Goal: Information Seeking & Learning: Learn about a topic

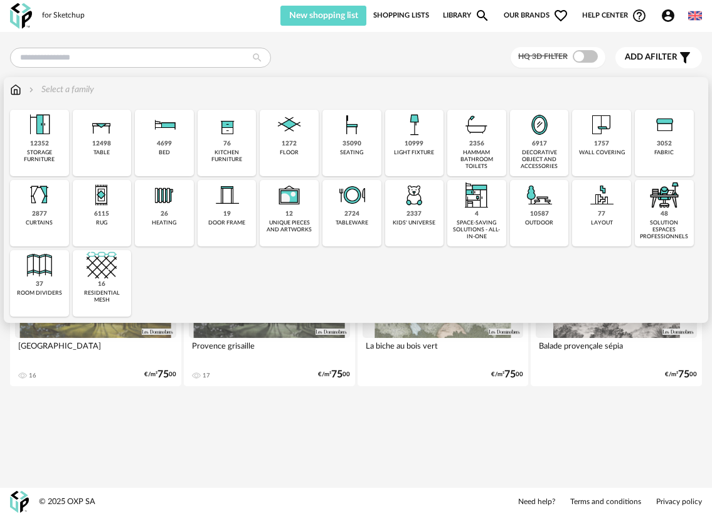
click at [659, 233] on div "solution espaces professionnels" at bounding box center [664, 230] width 51 height 21
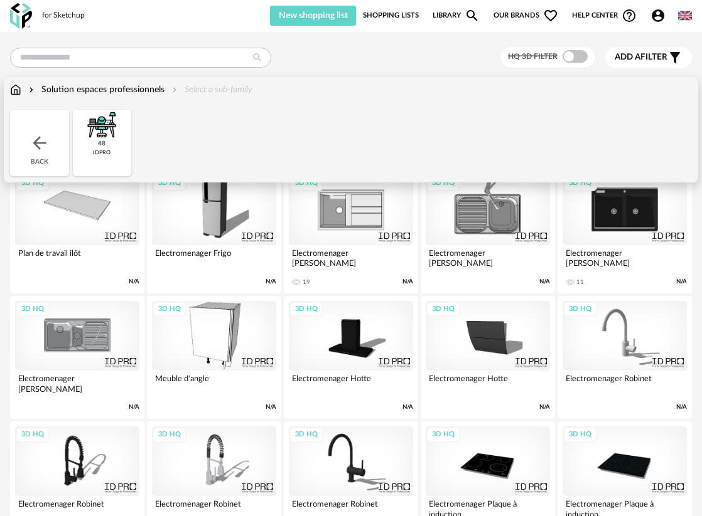
click at [16, 92] on img at bounding box center [15, 89] width 11 height 13
click at [29, 134] on img at bounding box center [39, 143] width 20 height 20
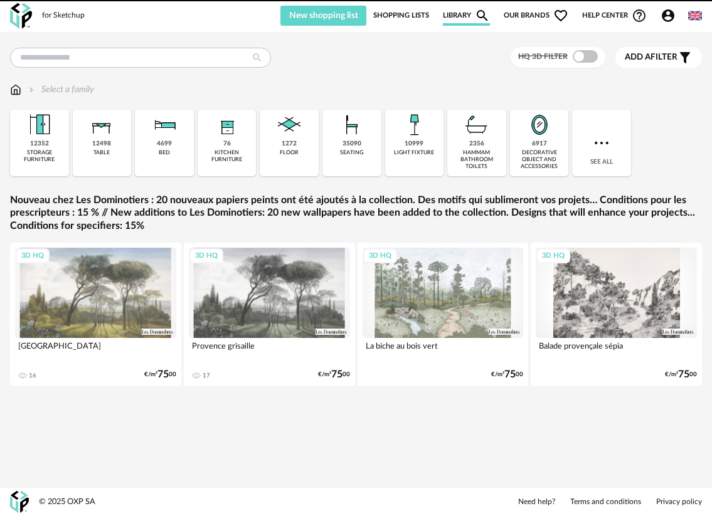
click at [173, 141] on div "4699 bed" at bounding box center [164, 143] width 59 height 67
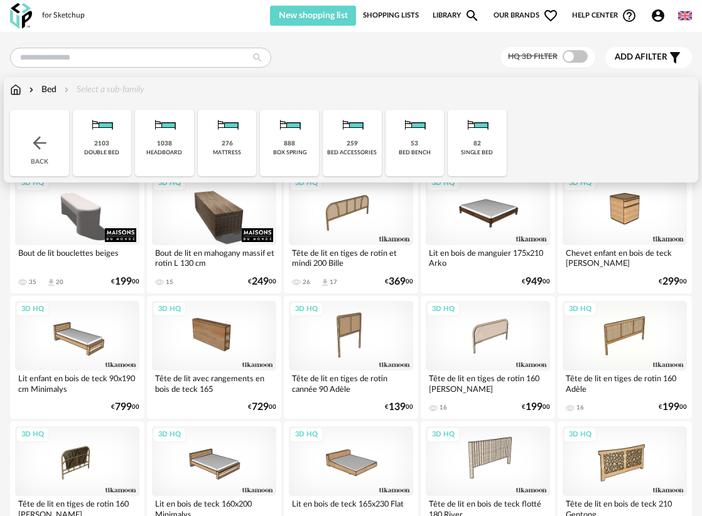
click at [99, 155] on div "double bed" at bounding box center [101, 152] width 35 height 7
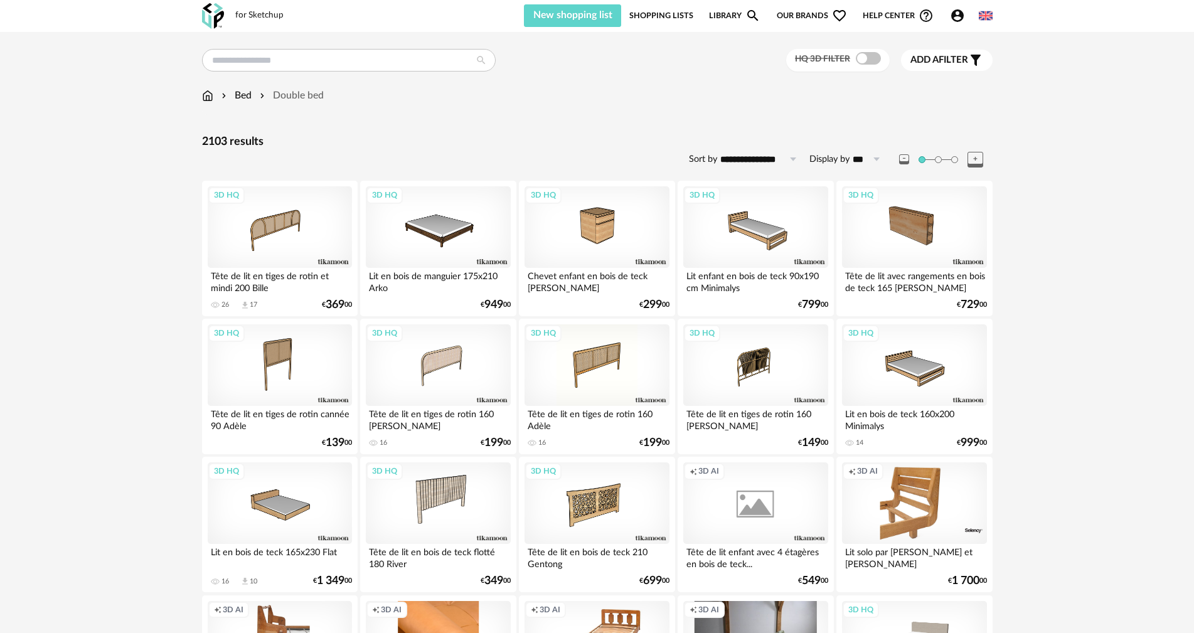
click at [712, 158] on span at bounding box center [938, 159] width 7 height 7
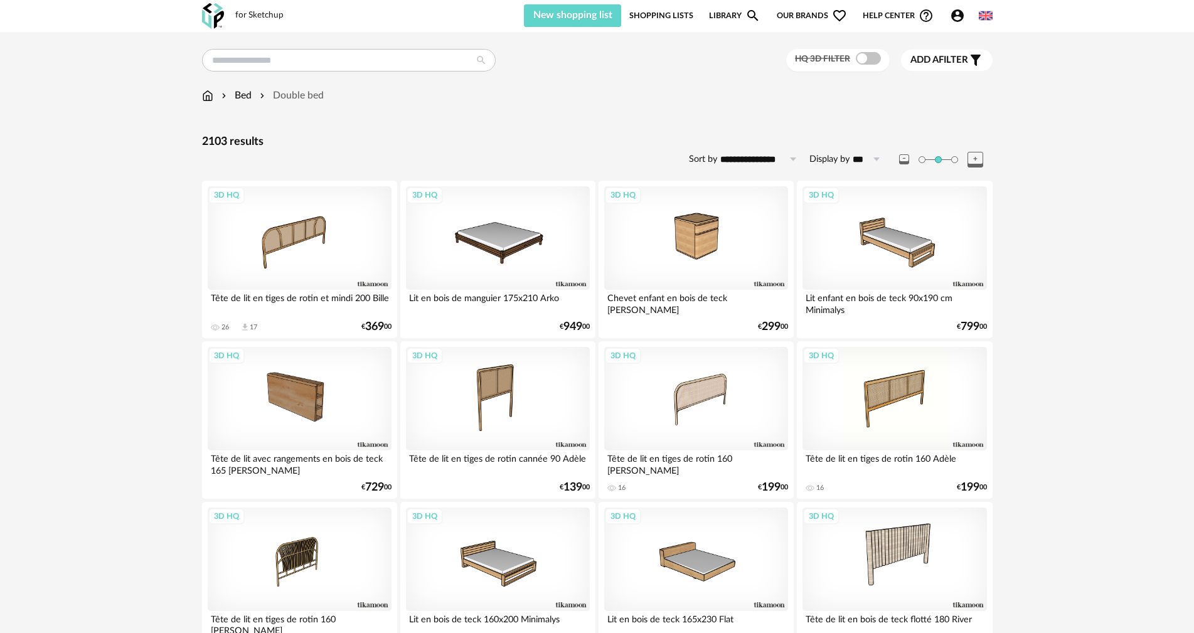
click at [712, 159] on span at bounding box center [954, 159] width 7 height 7
click at [712, 158] on div at bounding box center [946, 160] width 94 height 16
click at [712, 159] on span at bounding box center [922, 159] width 7 height 7
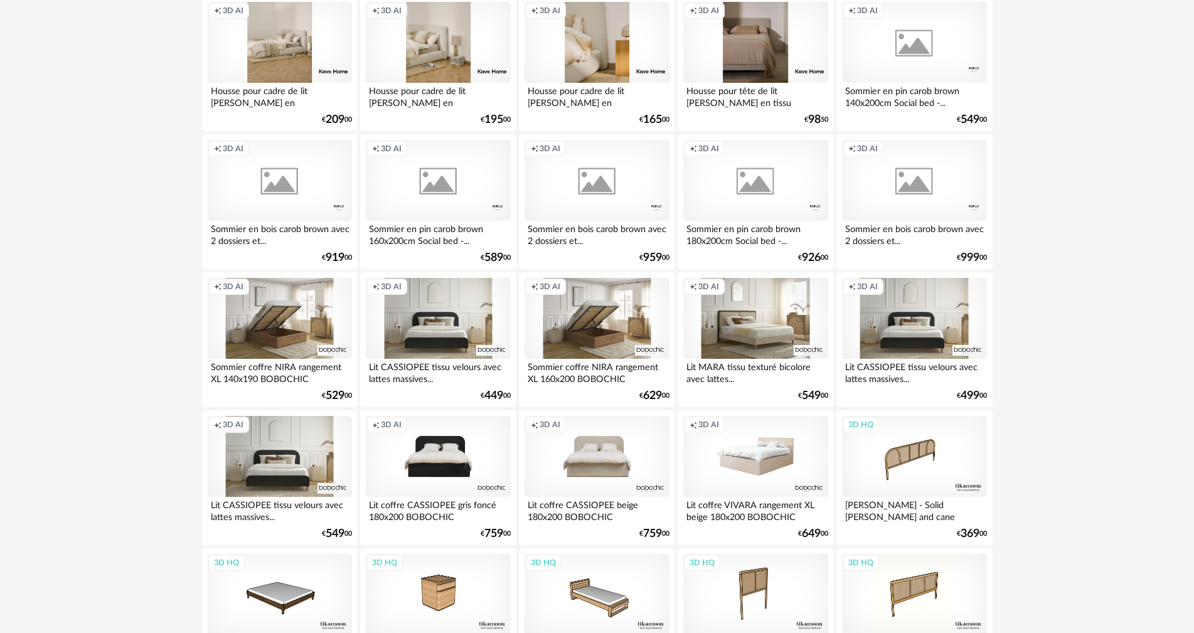
scroll to position [2008, 0]
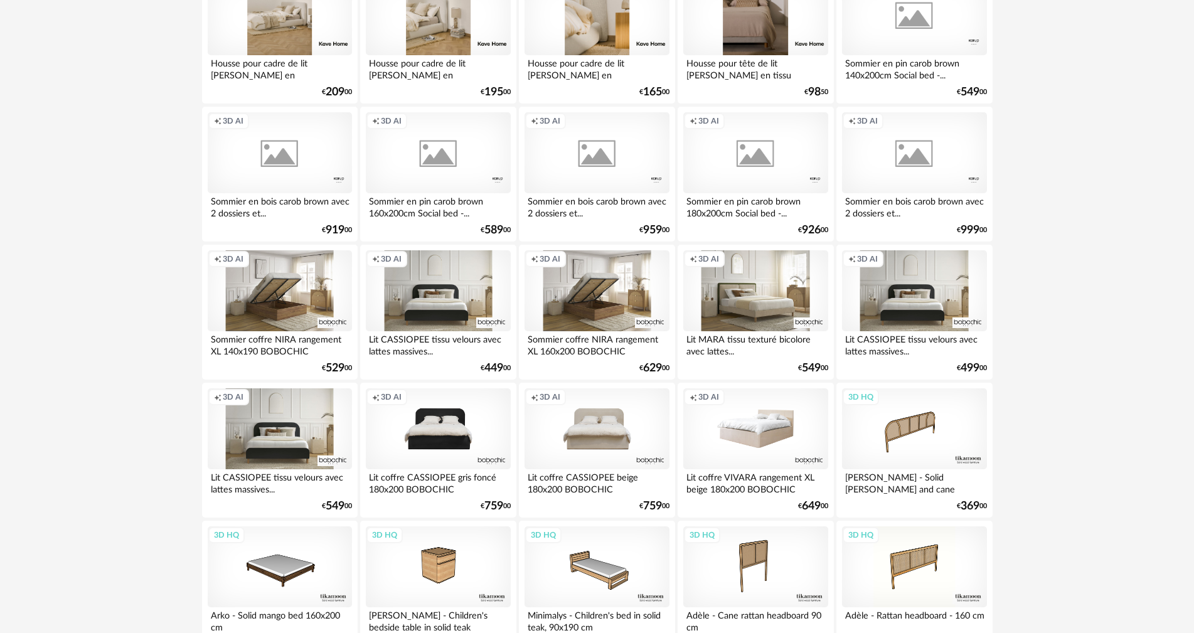
drag, startPoint x: 1047, startPoint y: 380, endPoint x: 1052, endPoint y: 339, distance: 41.6
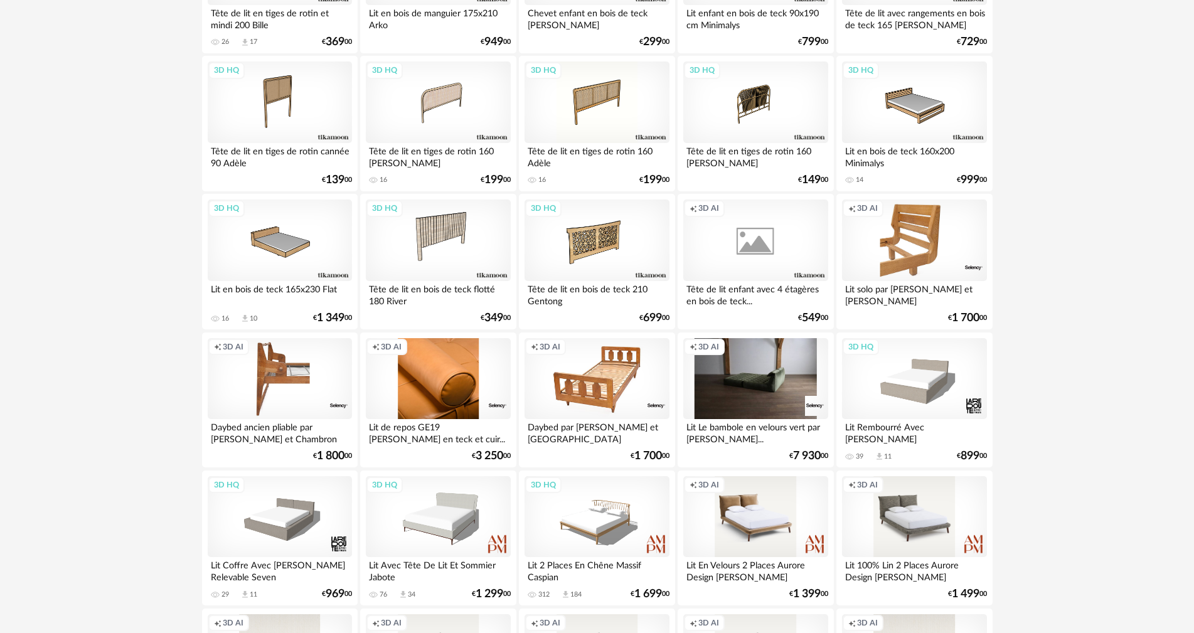
scroll to position [0, 0]
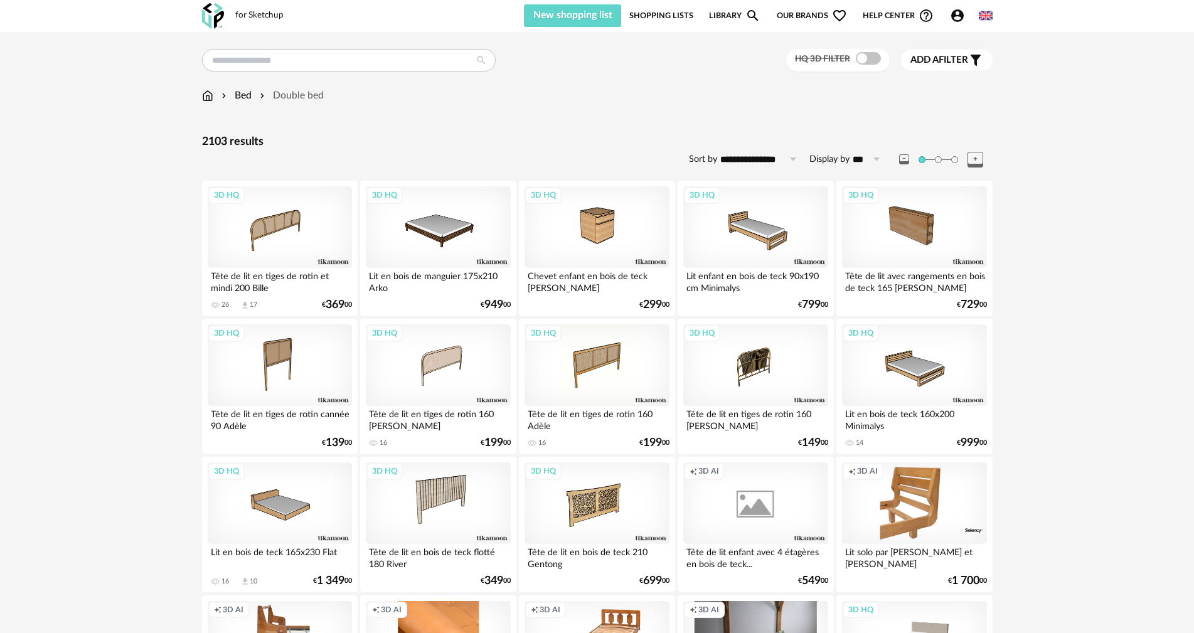
click at [712, 161] on input "**********" at bounding box center [760, 159] width 87 height 20
click at [712, 238] on span "Decreasing price" at bounding box center [771, 234] width 85 height 11
type input "**********"
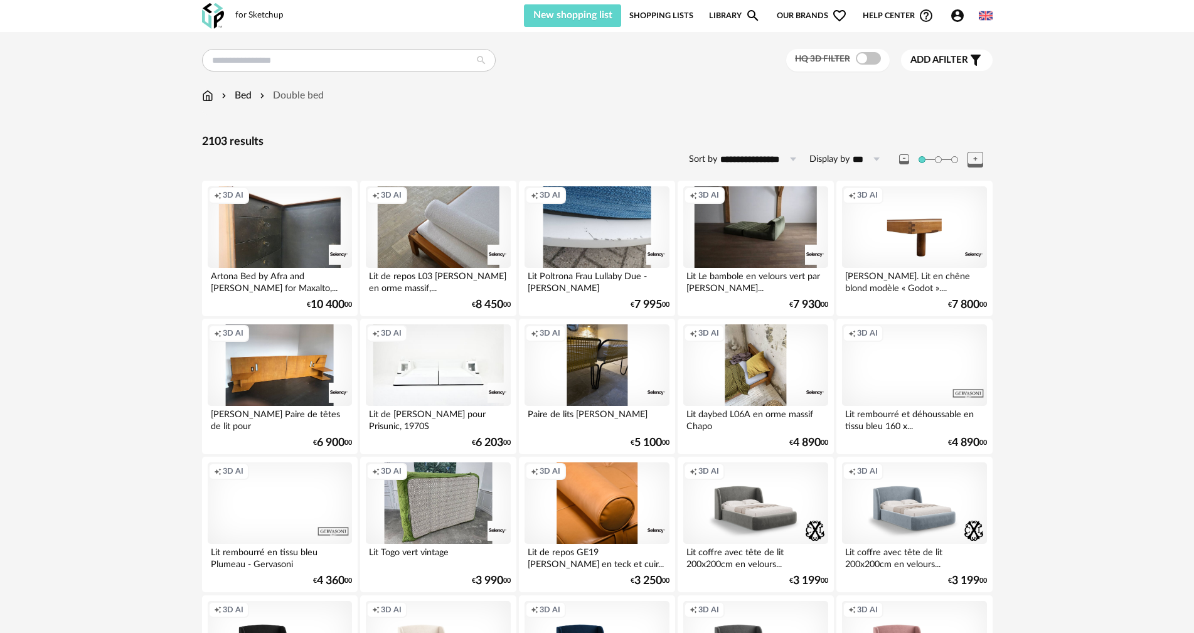
click at [296, 503] on div "Creation icon 3D AI" at bounding box center [280, 503] width 144 height 82
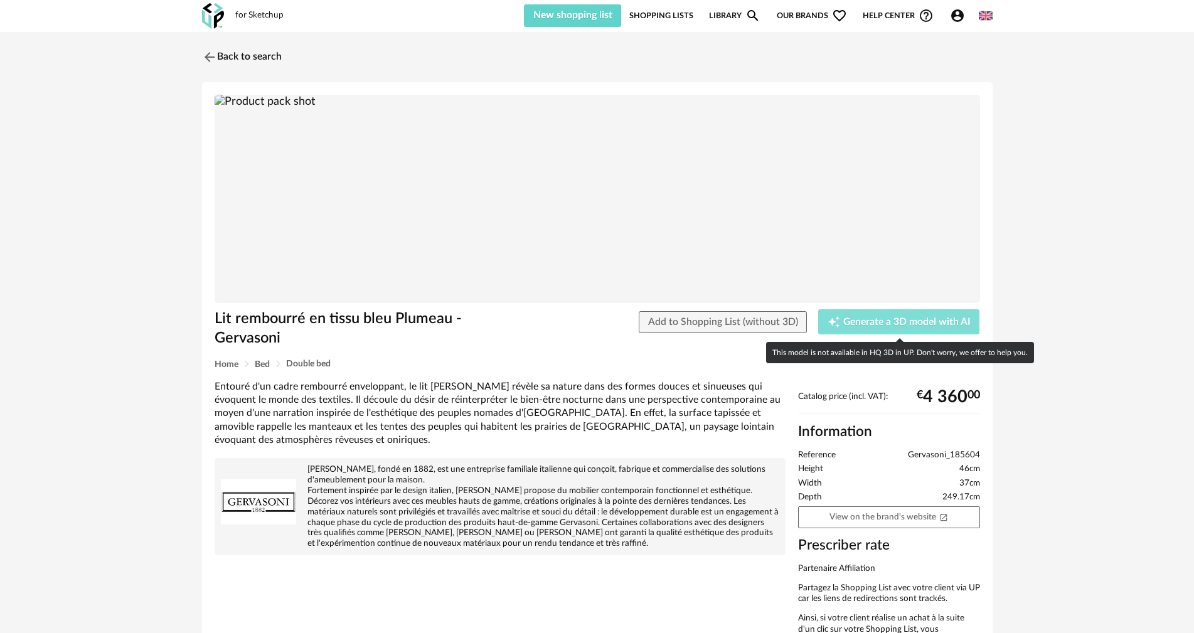
click at [712, 324] on span "Generate a 3D model with AI" at bounding box center [906, 323] width 127 height 10
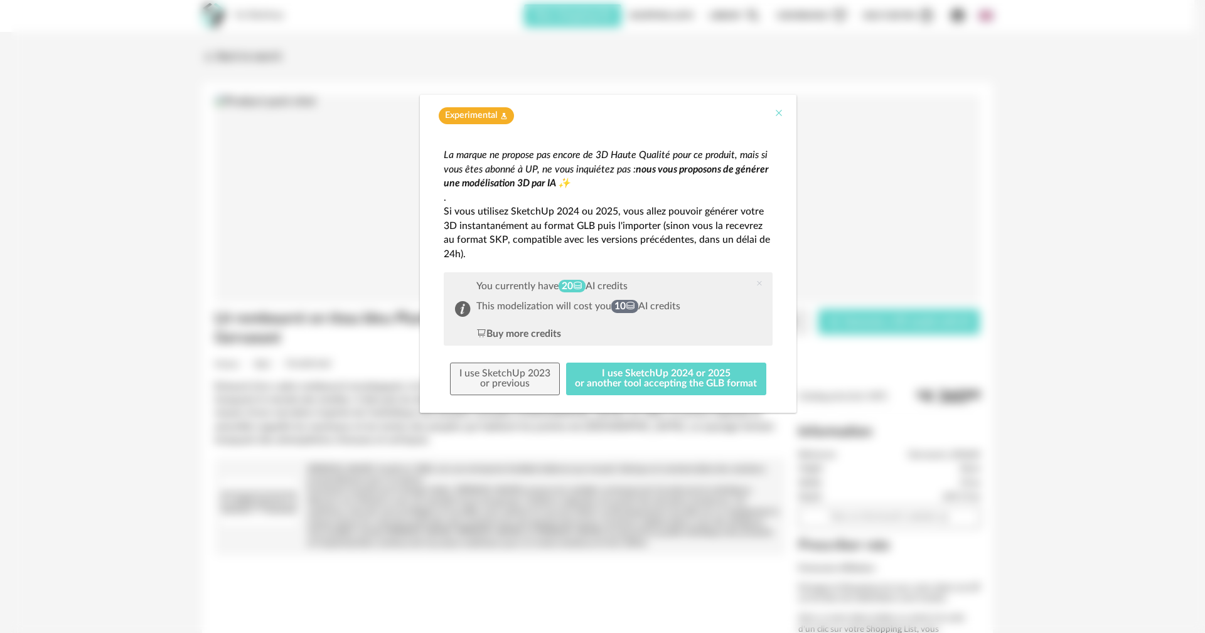
click at [712, 112] on icon "Close" at bounding box center [779, 113] width 10 height 10
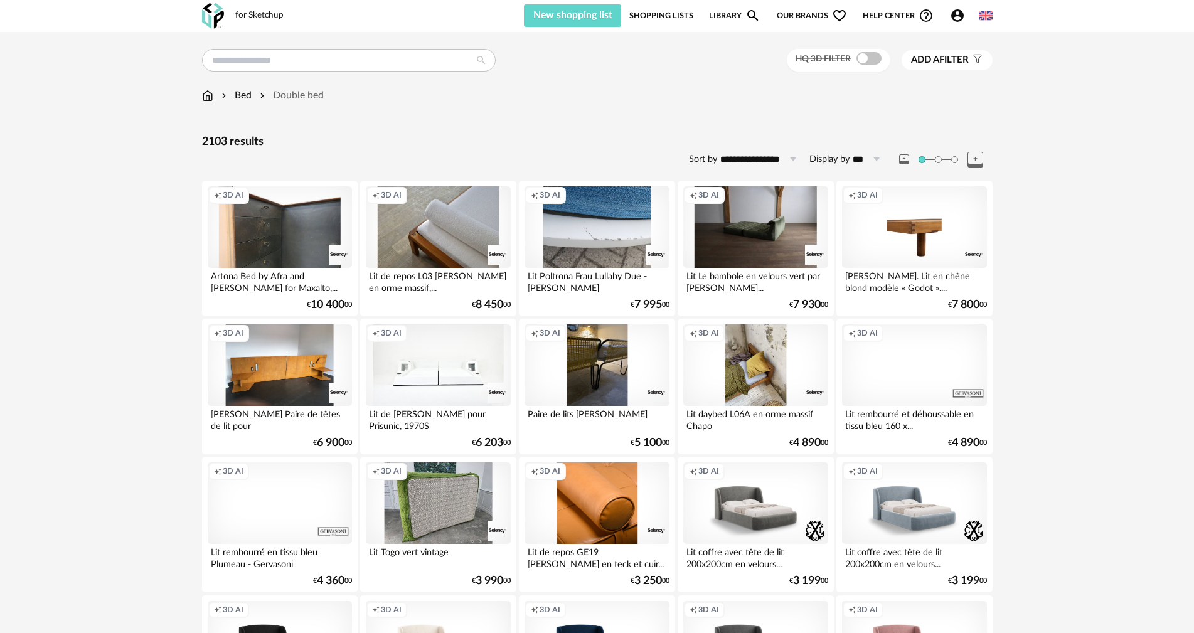
click at [712, 58] on span "Add a filter" at bounding box center [940, 60] width 58 height 13
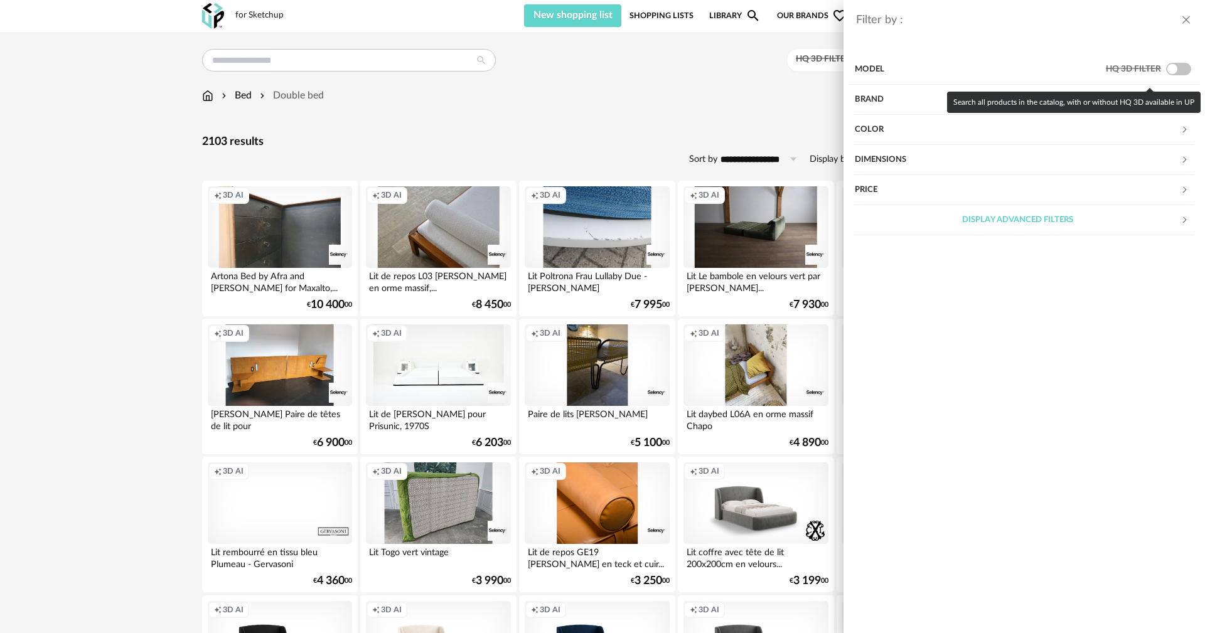
click at [712, 100] on div "Filter by : Model HQ 3D filter Brand &tradition 0 101 Copenhagen 0 366 Concept …" at bounding box center [602, 316] width 1205 height 633
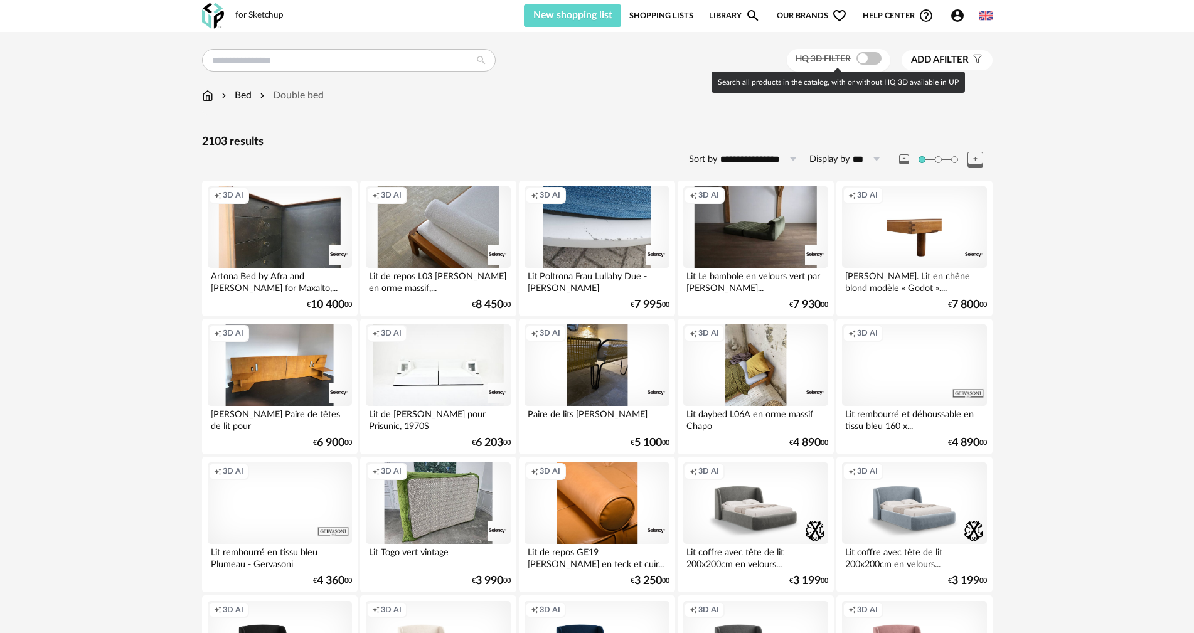
click at [712, 63] on span at bounding box center [869, 58] width 25 height 13
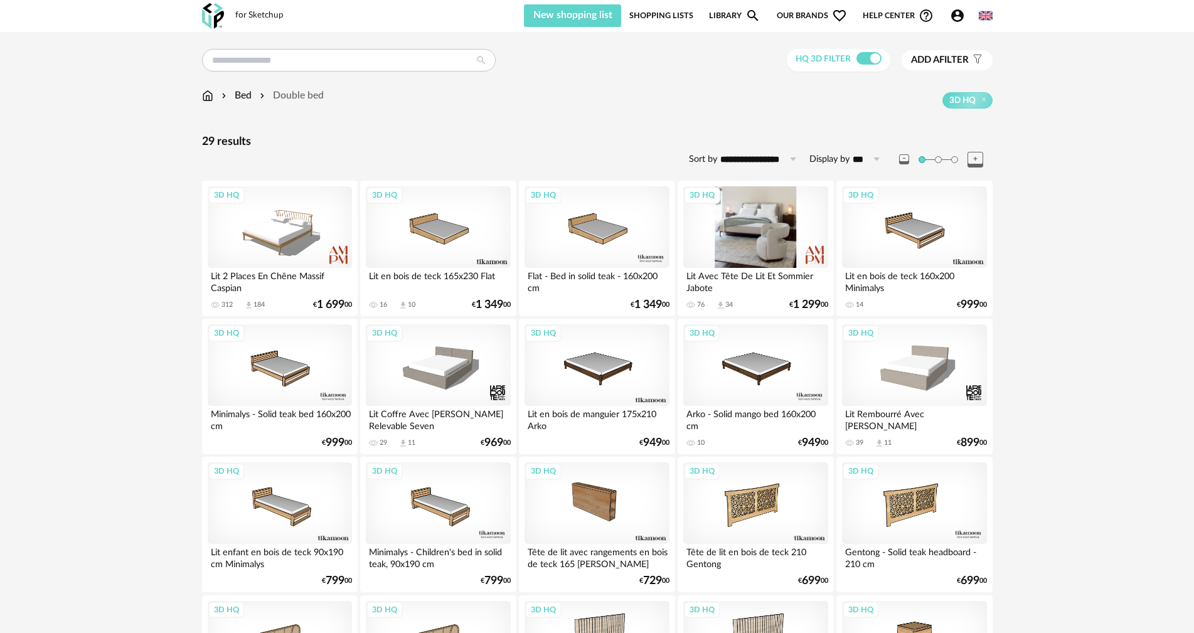
click at [712, 238] on div "3D HQ" at bounding box center [755, 227] width 144 height 82
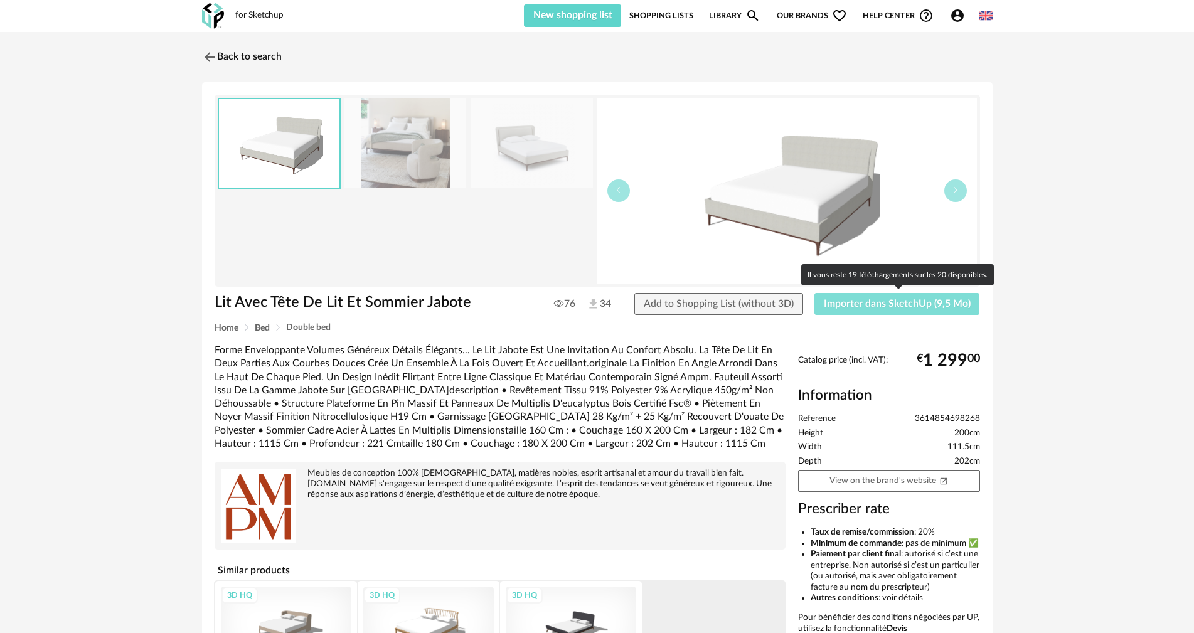
click at [712, 311] on button "Importer dans SketchUp (9,5 Mo)" at bounding box center [898, 304] width 166 height 23
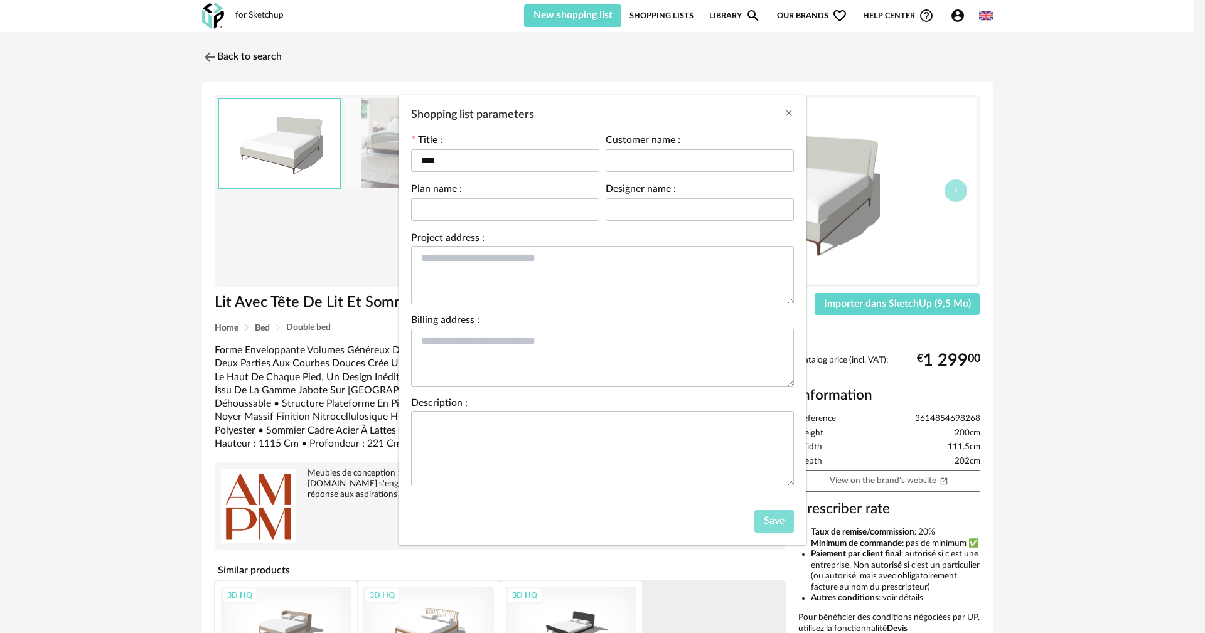
click at [712, 516] on button "Save" at bounding box center [774, 521] width 40 height 23
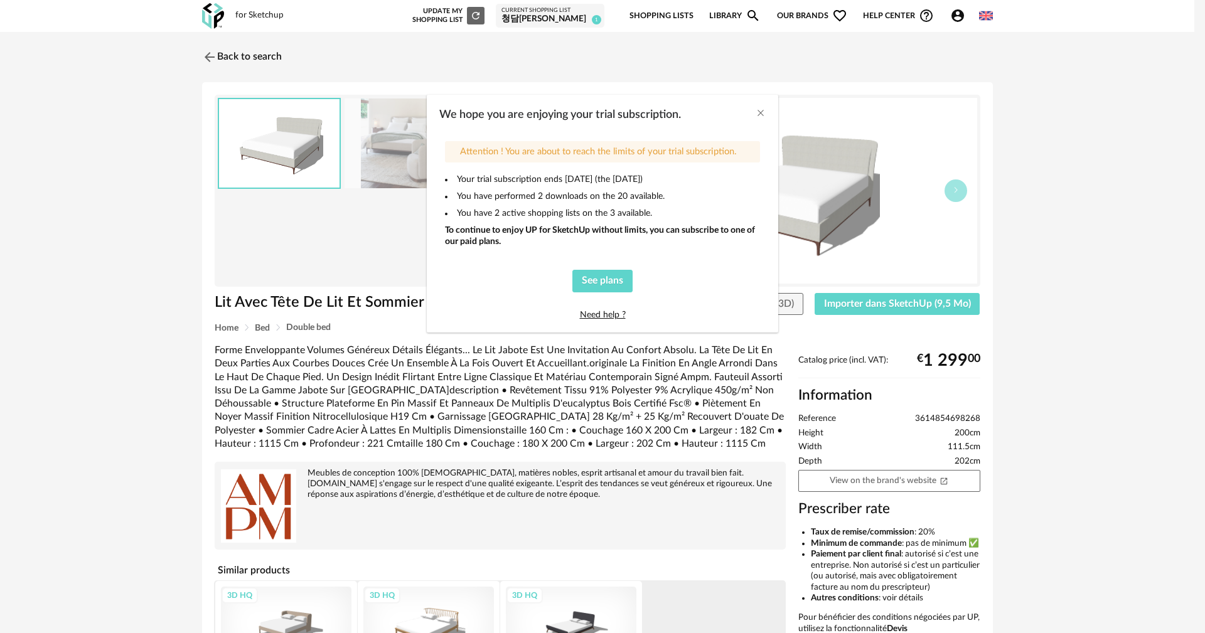
click at [712, 257] on div "We hope you are enjoying your trial subscription. Attention ! You are about to …" at bounding box center [602, 316] width 1205 height 633
drag, startPoint x: 483, startPoint y: 116, endPoint x: 641, endPoint y: 119, distance: 158.2
click at [641, 119] on span "We hope you are enjoying your trial subscription." at bounding box center [560, 114] width 242 height 11
click at [648, 116] on span "We hope you are enjoying your trial subscription." at bounding box center [560, 114] width 242 height 11
drag, startPoint x: 677, startPoint y: 114, endPoint x: 501, endPoint y: 114, distance: 176.3
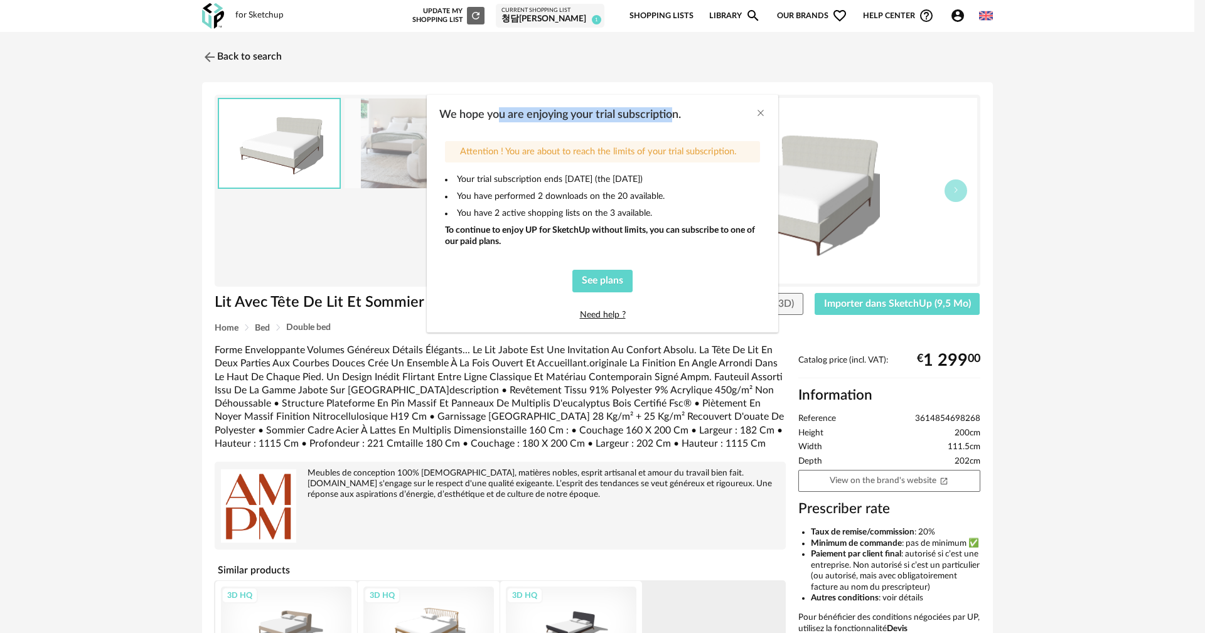
click at [501, 114] on span "We hope you are enjoying your trial subscription." at bounding box center [560, 114] width 242 height 11
drag, startPoint x: 465, startPoint y: 109, endPoint x: 712, endPoint y: 155, distance: 251.0
click at [712, 155] on div "We hope you are enjoying your trial subscription. Attention ! You are about to …" at bounding box center [602, 214] width 351 height 238
click at [712, 155] on span "Attention ! You are about to reach the limits of your trial subscription." at bounding box center [598, 151] width 276 height 9
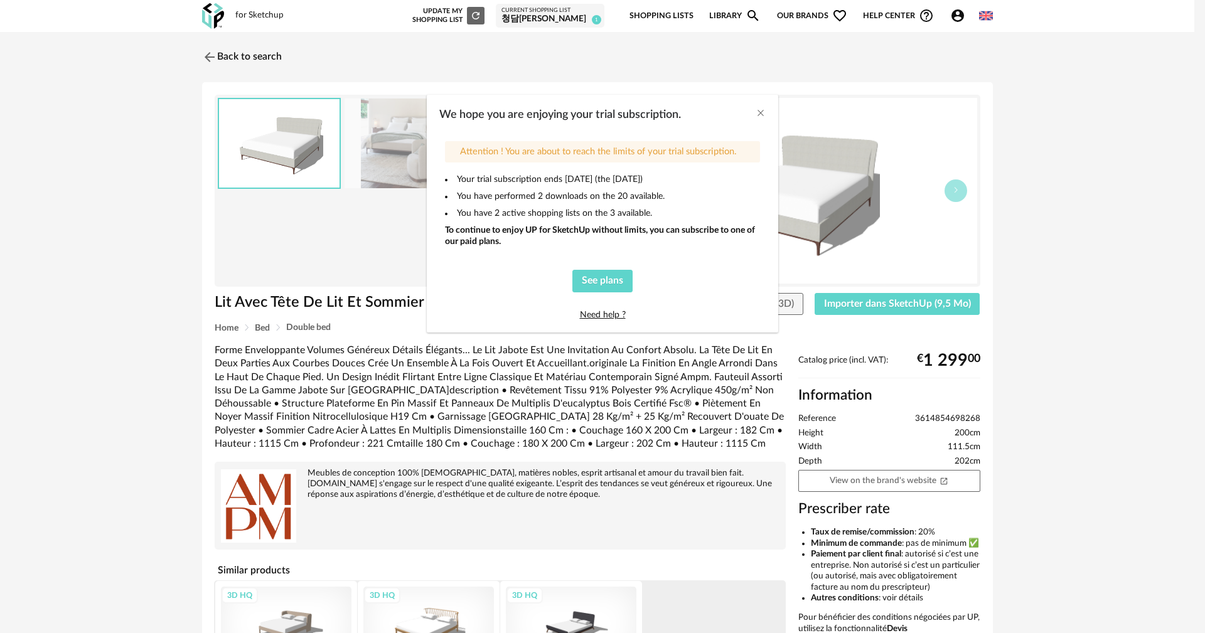
drag, startPoint x: 734, startPoint y: 151, endPoint x: 641, endPoint y: 240, distance: 129.6
click at [641, 240] on div "Attention ! You are about to reach the limits of your trial subscription. Your …" at bounding box center [602, 231] width 326 height 191
click at [641, 240] on div "To continue to enjoy UP for SketchUp without limits, you can subscribe to one o…" at bounding box center [602, 236] width 315 height 23
click at [712, 115] on div "We hope you are enjoying your trial subscription." at bounding box center [602, 112] width 351 height 34
click at [712, 112] on icon "Close" at bounding box center [761, 113] width 10 height 10
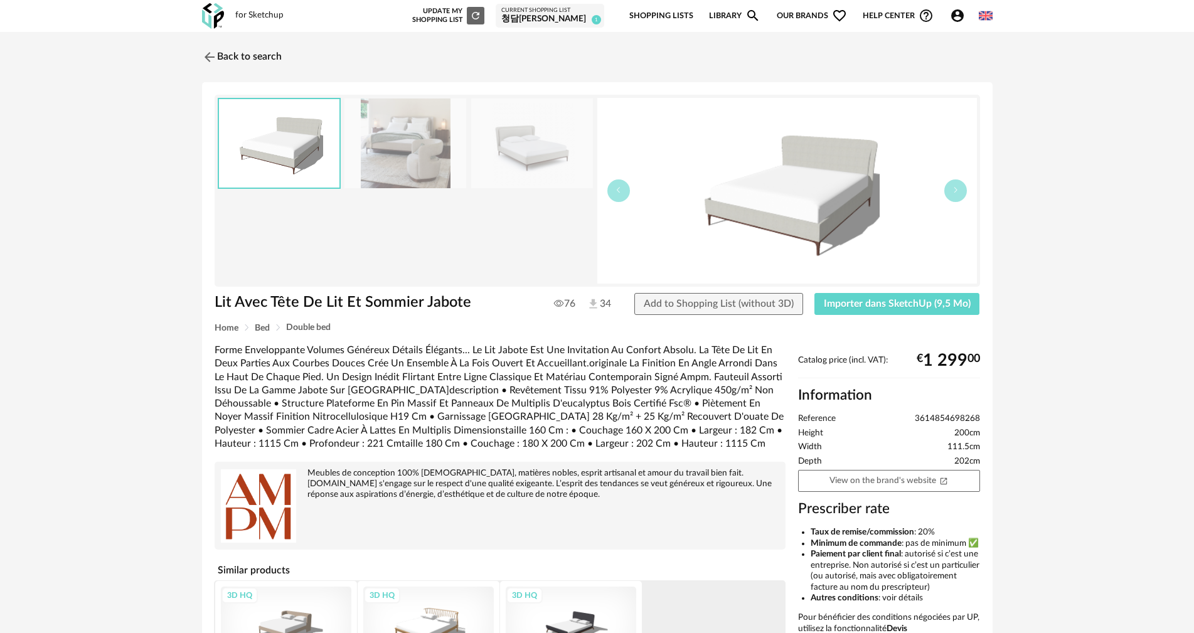
click at [712, 262] on div "Back to search Lit Avec Tête De Lit Et Sommier Jabote Lit Avec Tête De Lit Et S…" at bounding box center [597, 408] width 1194 height 752
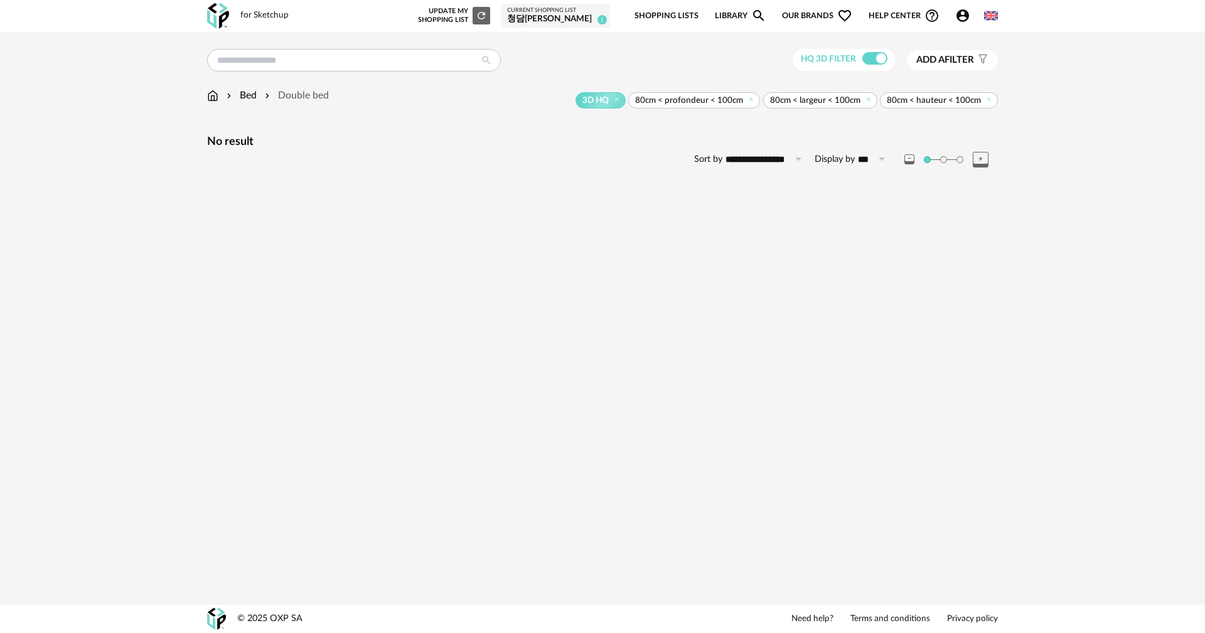
click at [712, 68] on div "HQ 3D filter" at bounding box center [845, 60] width 104 height 23
click at [712, 61] on span at bounding box center [874, 58] width 25 height 13
click at [712, 99] on icon at bounding box center [989, 99] width 8 height 8
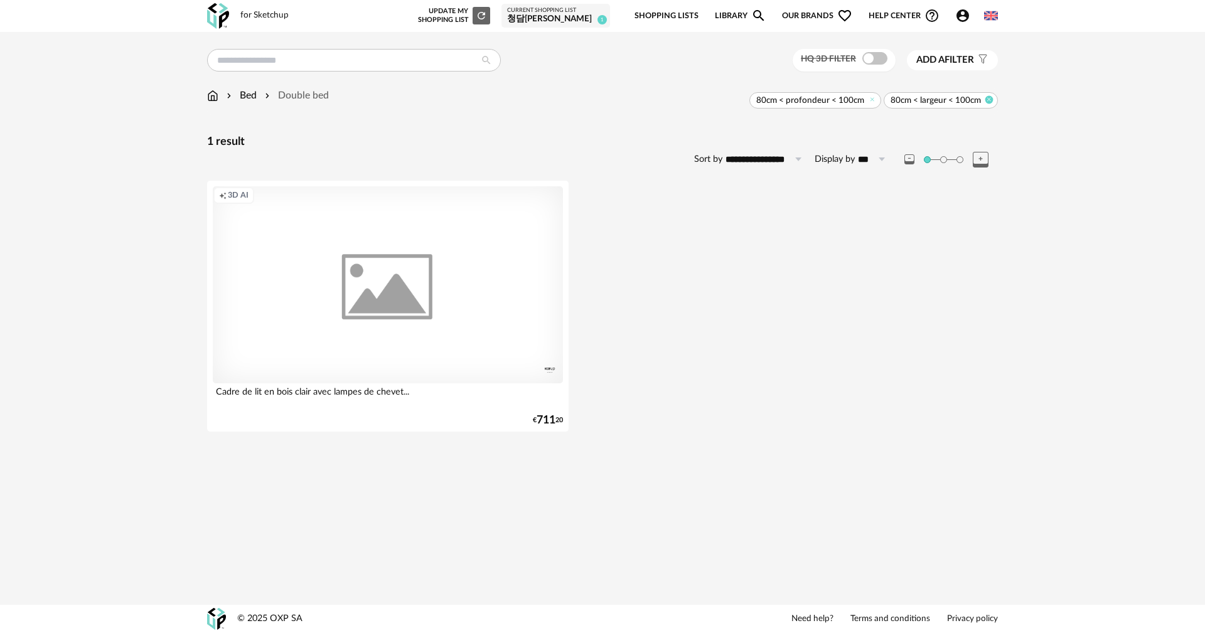
click at [712, 102] on icon at bounding box center [989, 99] width 8 height 8
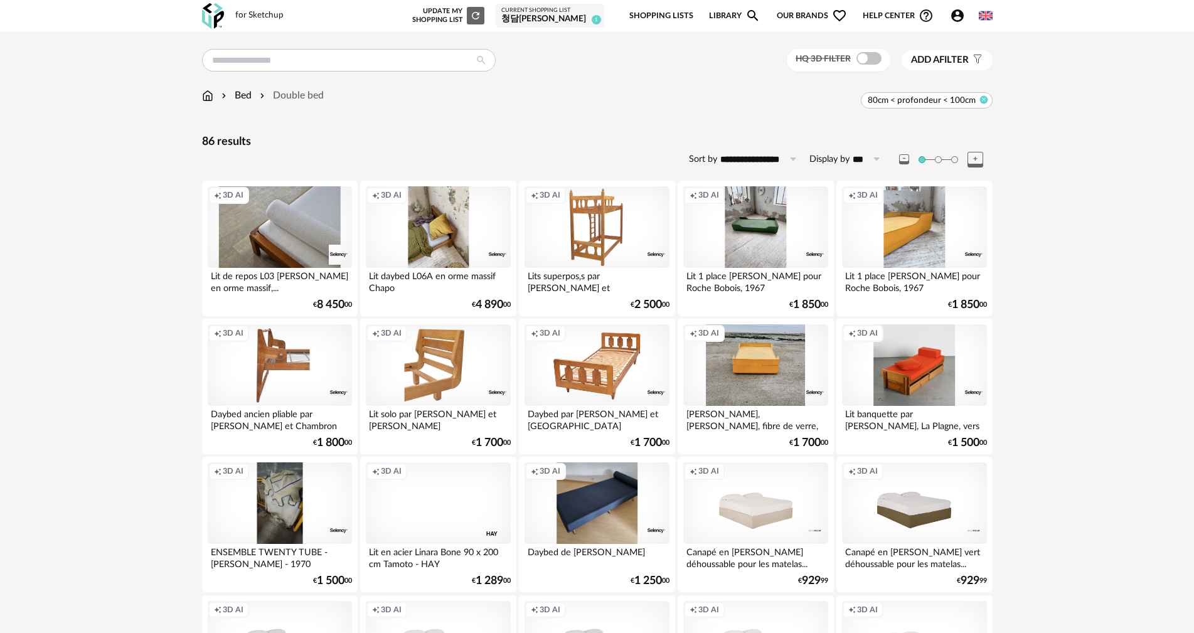
click at [712, 100] on icon at bounding box center [984, 99] width 8 height 8
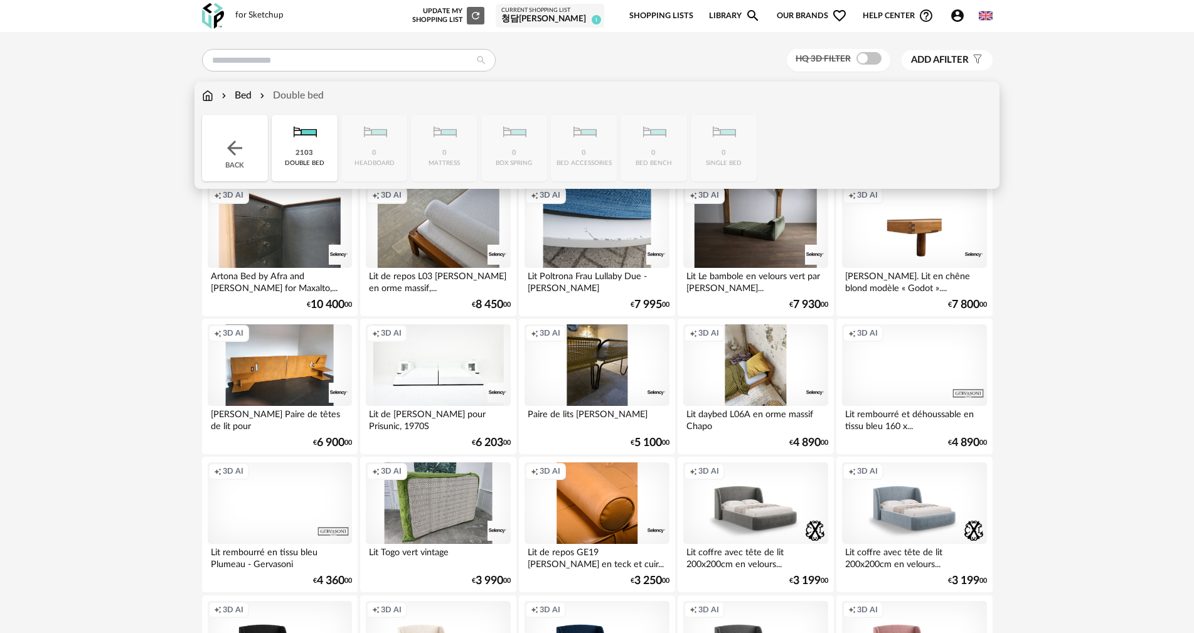
click at [202, 94] on img at bounding box center [207, 95] width 11 height 14
click at [206, 141] on div "Back" at bounding box center [235, 148] width 66 height 67
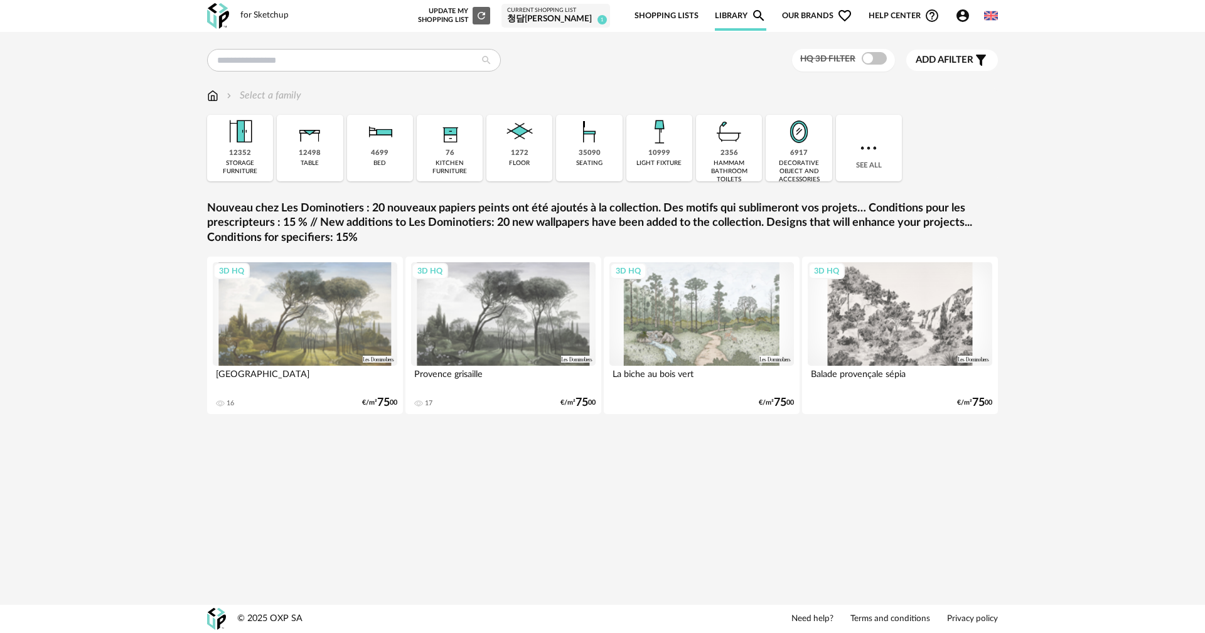
click at [316, 142] on img at bounding box center [310, 132] width 34 height 34
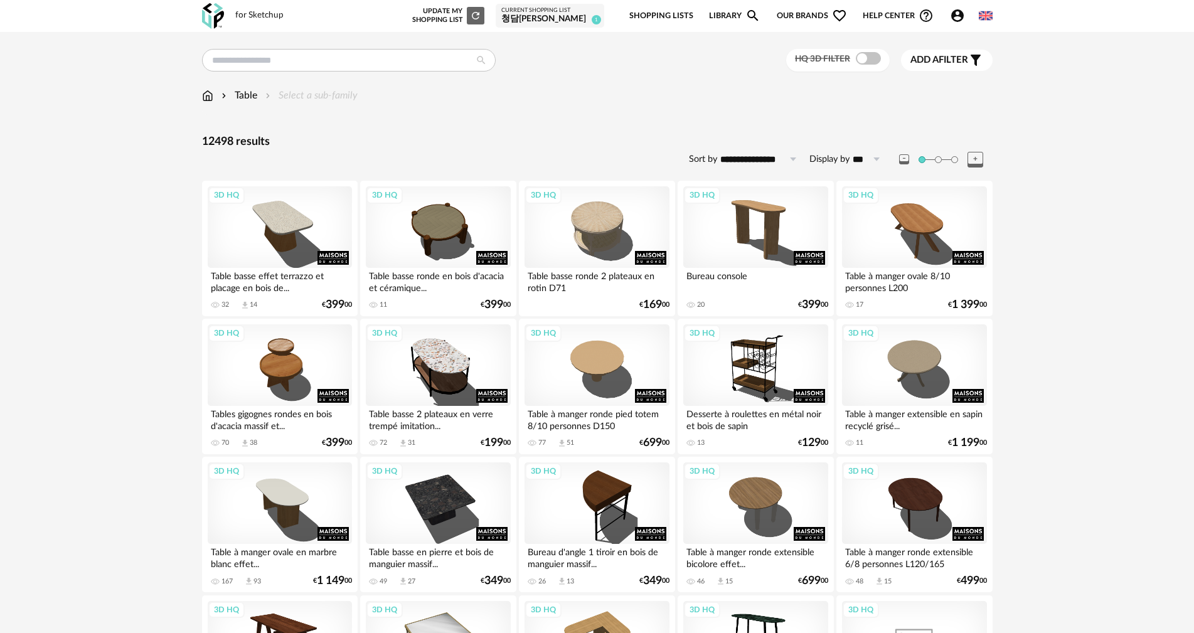
click at [861, 63] on span at bounding box center [868, 58] width 25 height 13
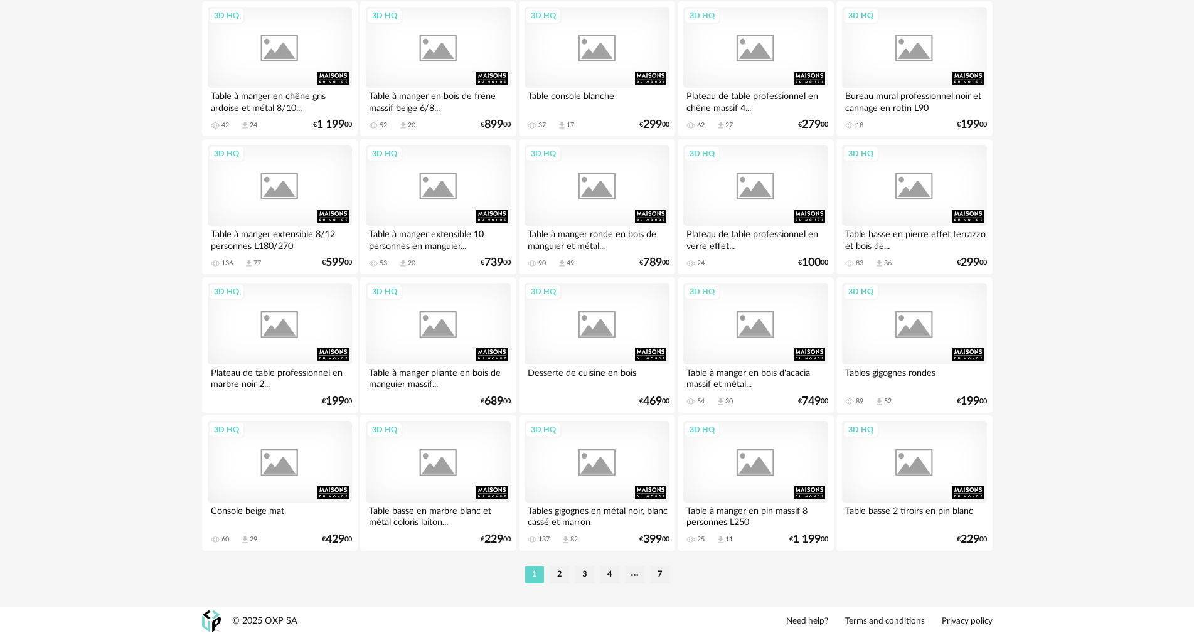
scroll to position [2392, 0]
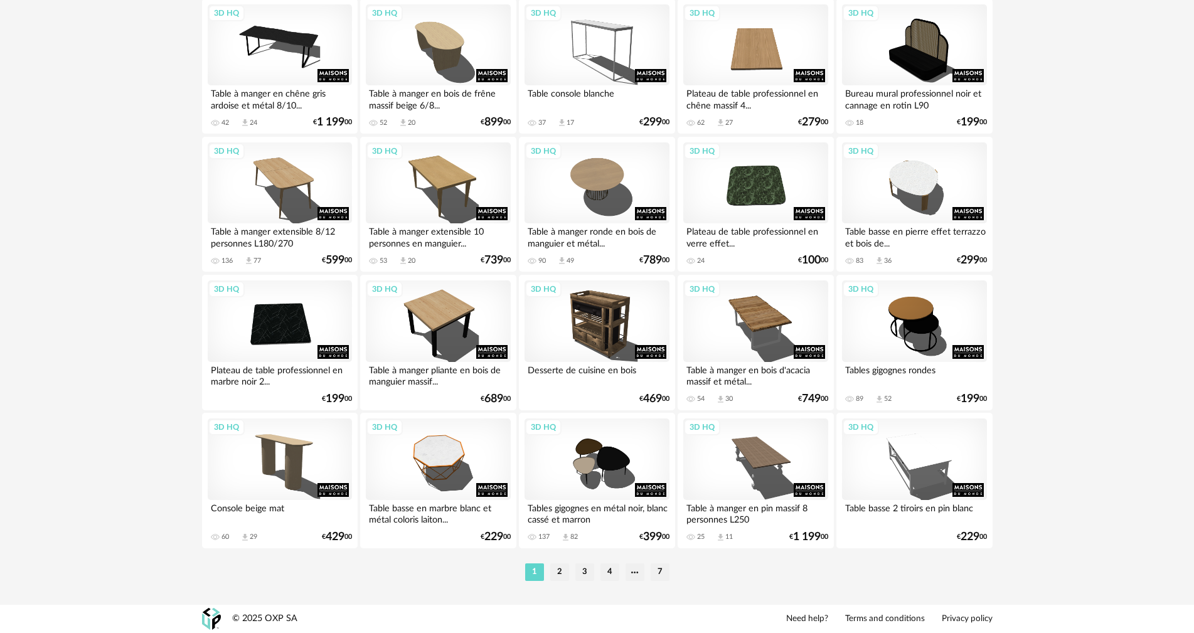
drag, startPoint x: 1013, startPoint y: 315, endPoint x: 1005, endPoint y: 252, distance: 63.9
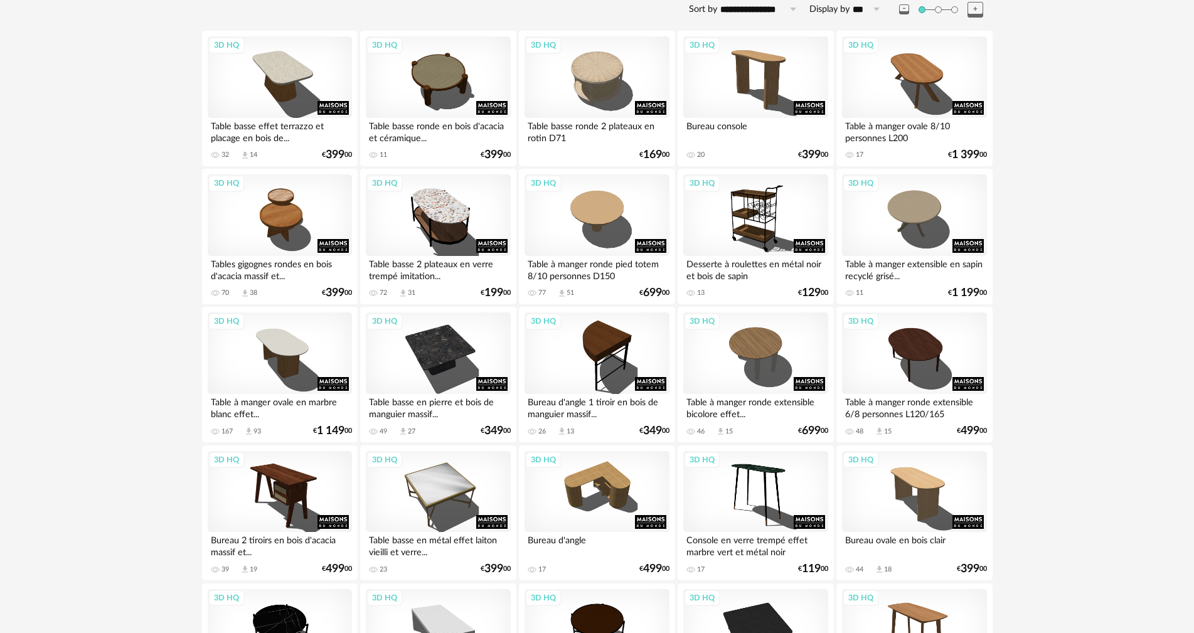
scroll to position [0, 0]
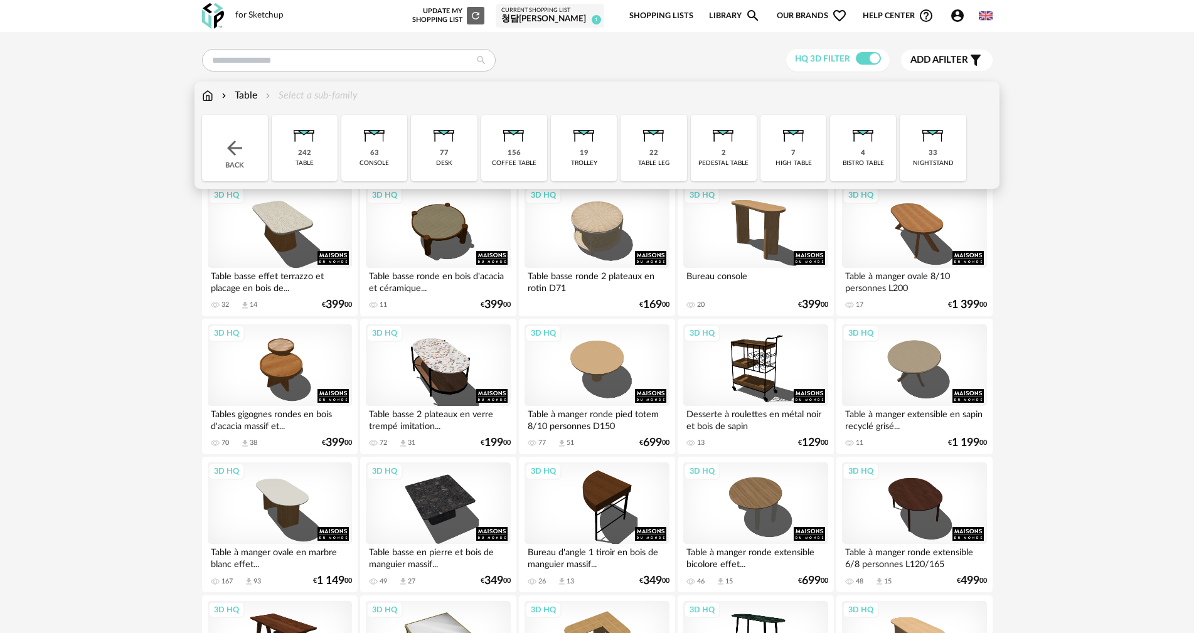
click at [302, 152] on div "242" at bounding box center [304, 153] width 13 height 9
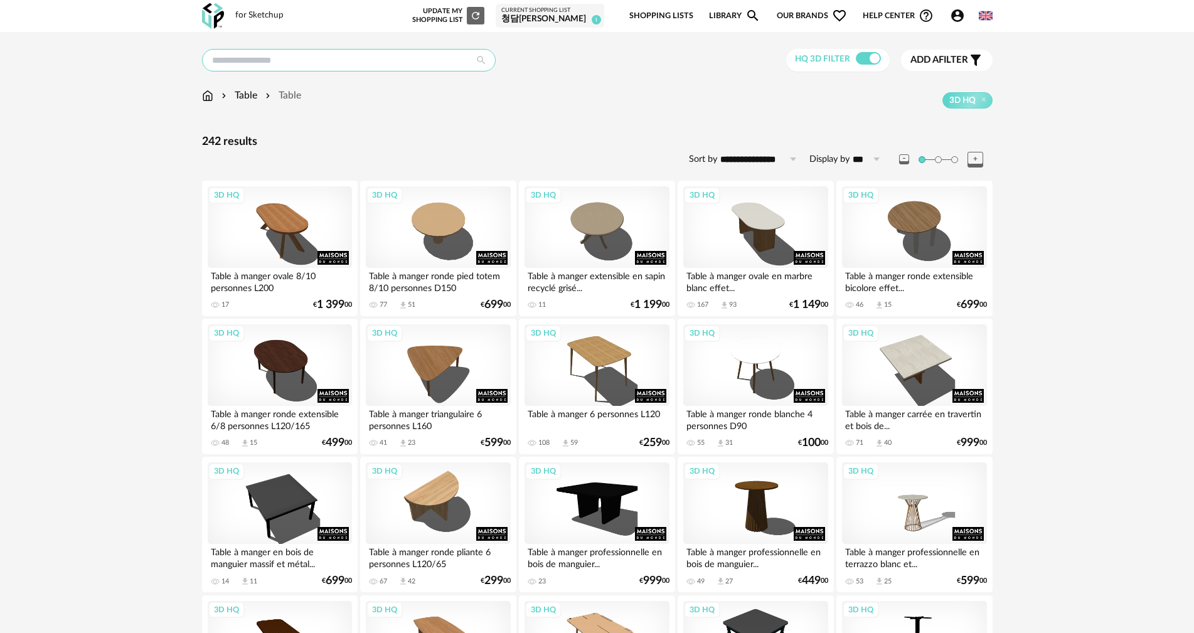
click at [319, 63] on input "text" at bounding box center [349, 60] width 294 height 23
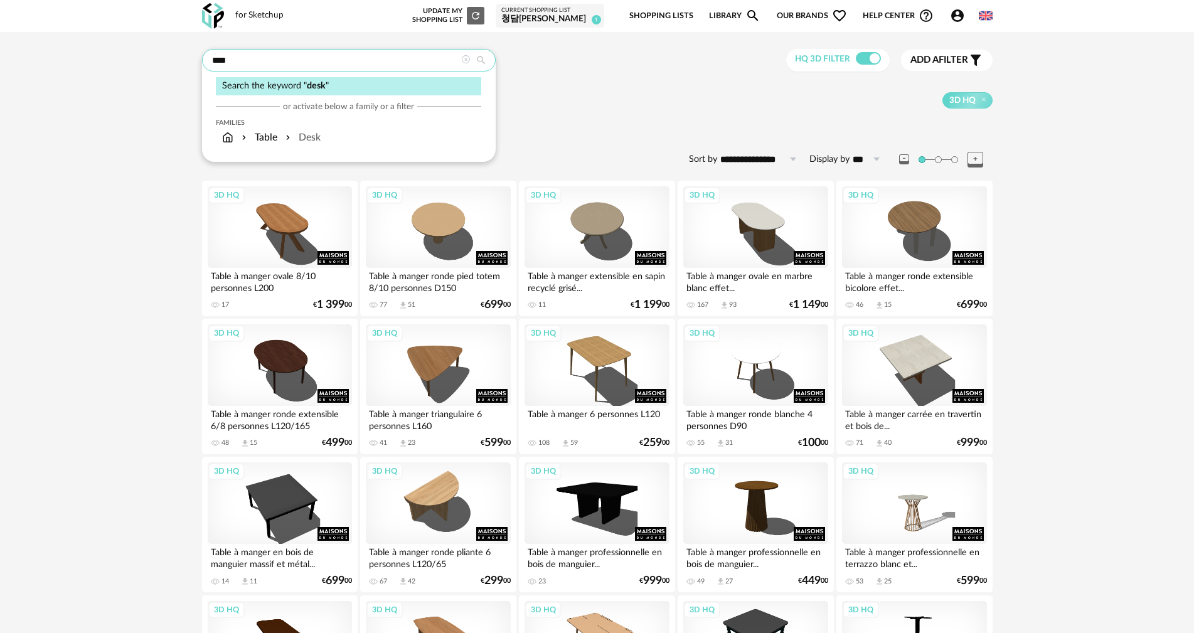
type input "****"
type input "*********"
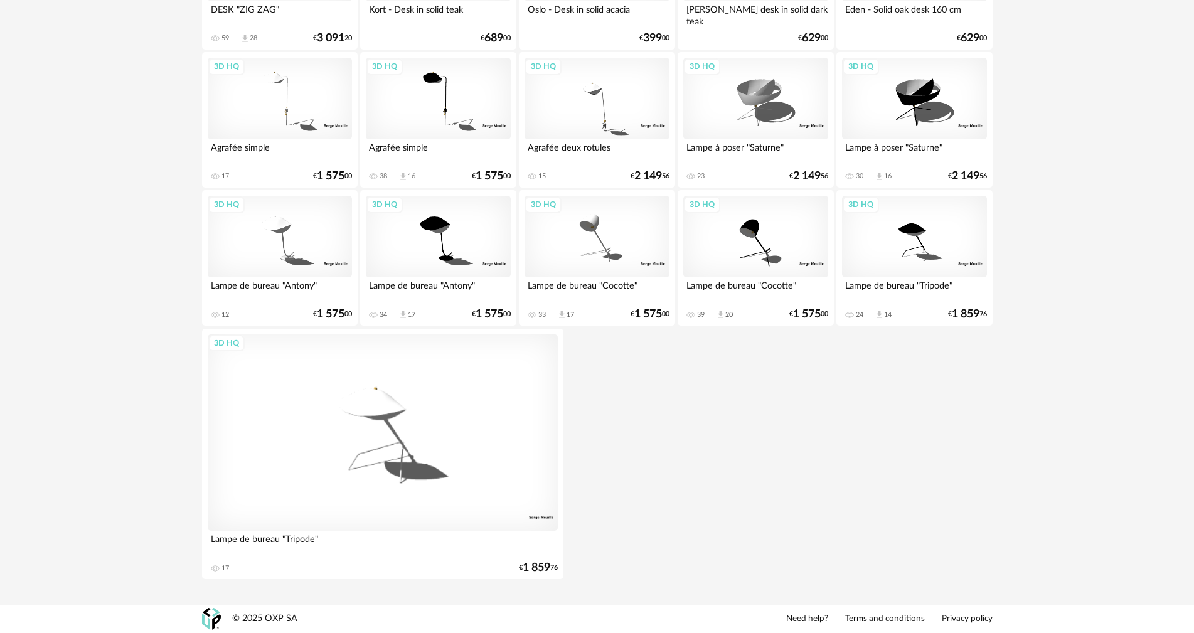
drag, startPoint x: 688, startPoint y: 307, endPoint x: 702, endPoint y: 197, distance: 111.3
